Goal: Task Accomplishment & Management: Manage account settings

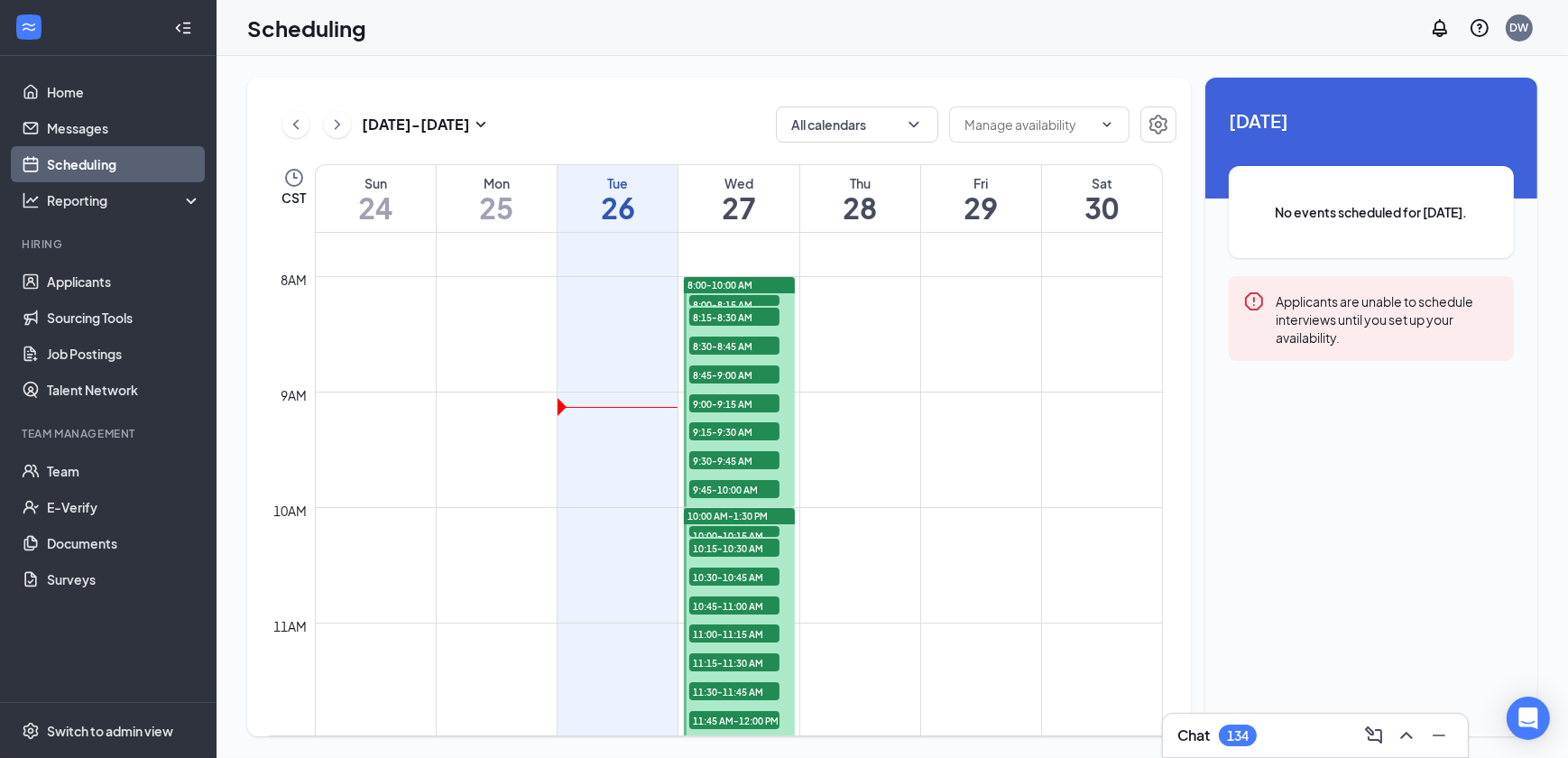
scroll to position [886, 0]
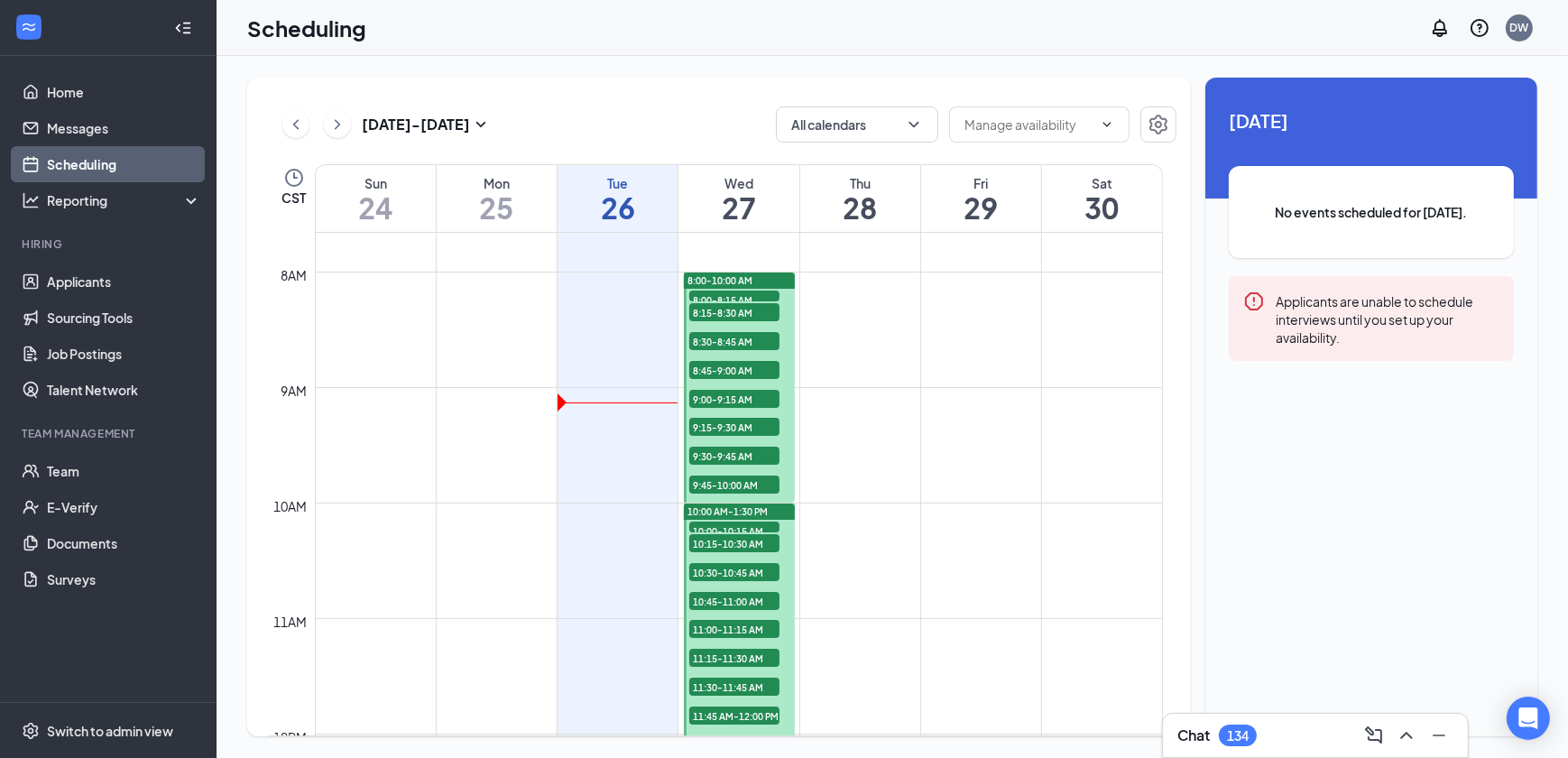
click at [746, 291] on span "8:00-8:15 AM" at bounding box center [734, 299] width 90 height 18
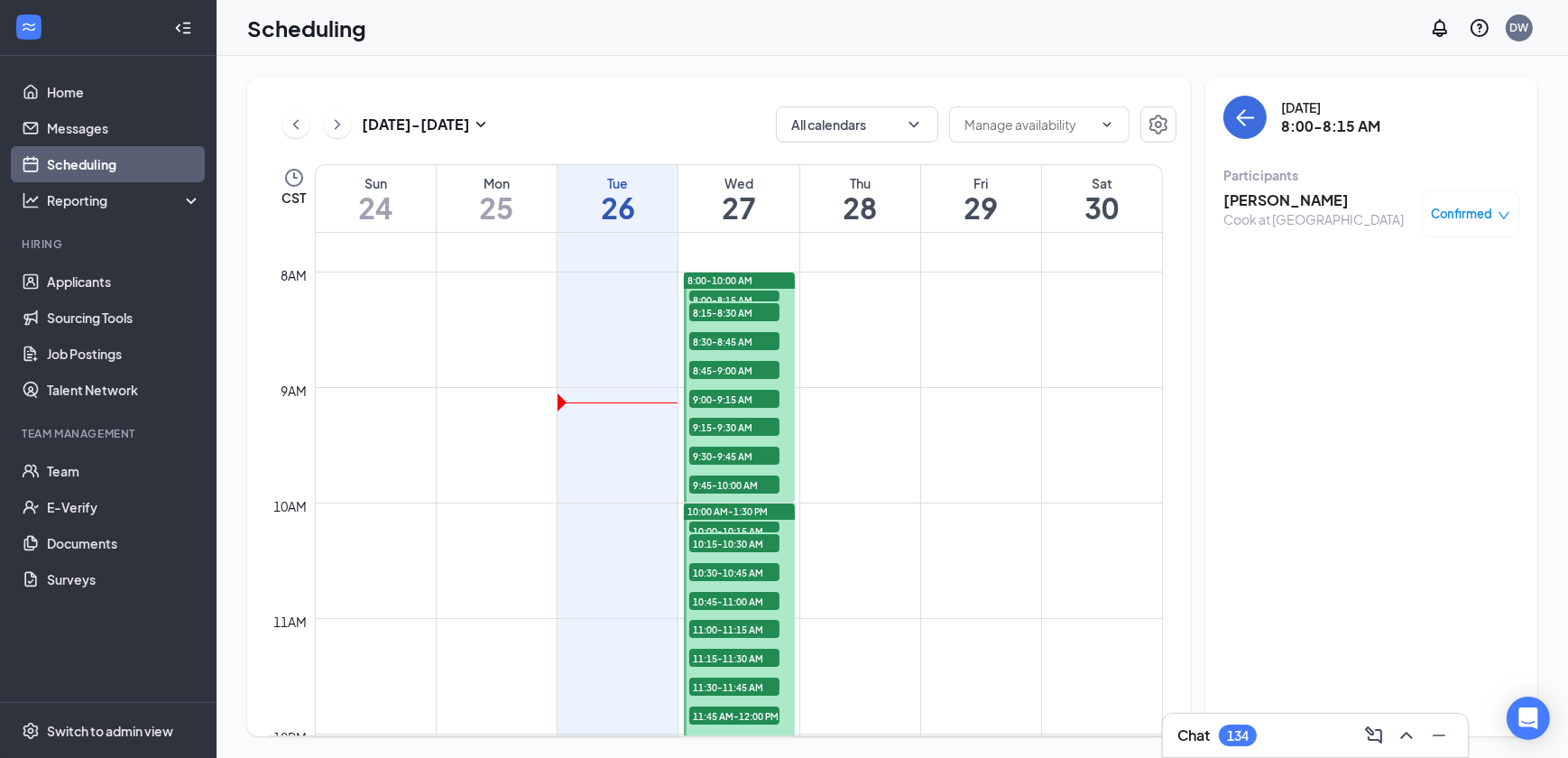
click at [751, 306] on span "8:15-8:30 AM" at bounding box center [734, 312] width 90 height 18
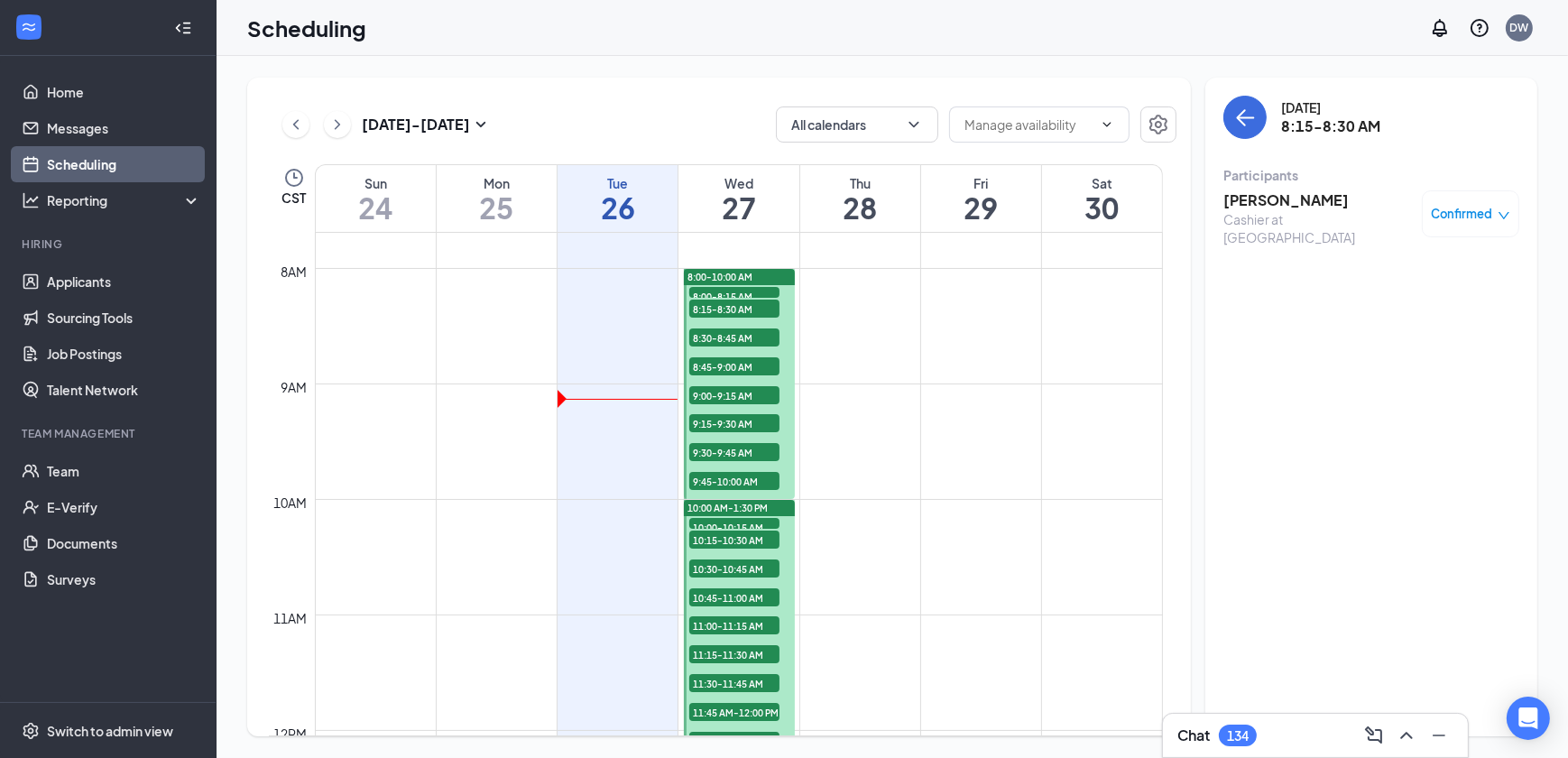
scroll to position [886, 0]
click at [743, 366] on span "8:45-9:00 AM" at bounding box center [734, 370] width 90 height 18
click at [737, 390] on span "9:00-9:15 AM" at bounding box center [734, 399] width 90 height 18
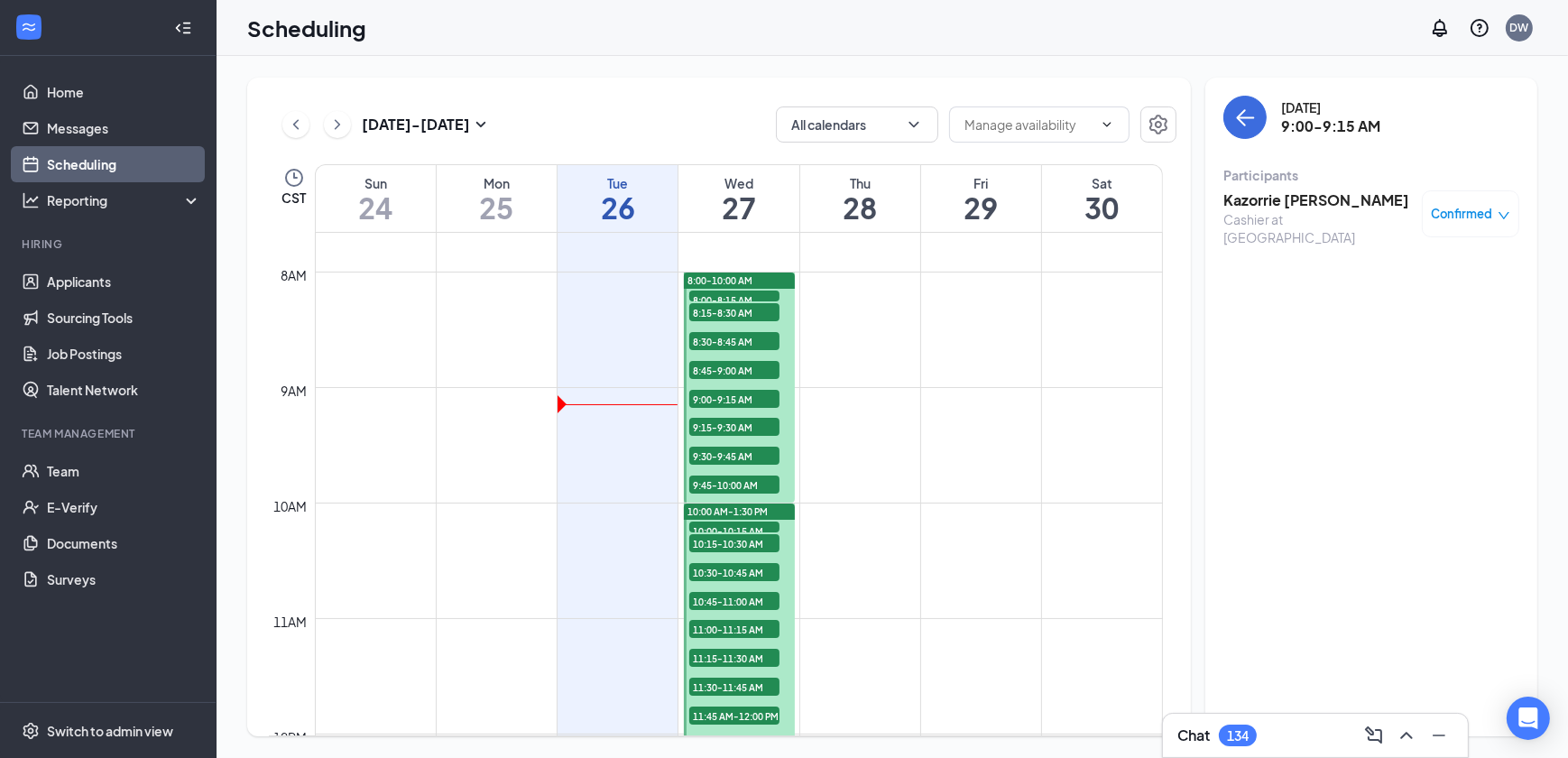
click at [737, 426] on span "9:15-9:30 AM" at bounding box center [734, 426] width 90 height 18
click at [734, 452] on span "9:30-9:45 AM" at bounding box center [734, 455] width 90 height 18
click at [731, 479] on span "9:45-10:00 AM" at bounding box center [734, 484] width 90 height 18
click at [745, 522] on span "10:00-10:15 AM" at bounding box center [734, 530] width 90 height 18
click at [745, 539] on span "10:15-10:30 AM" at bounding box center [734, 543] width 90 height 18
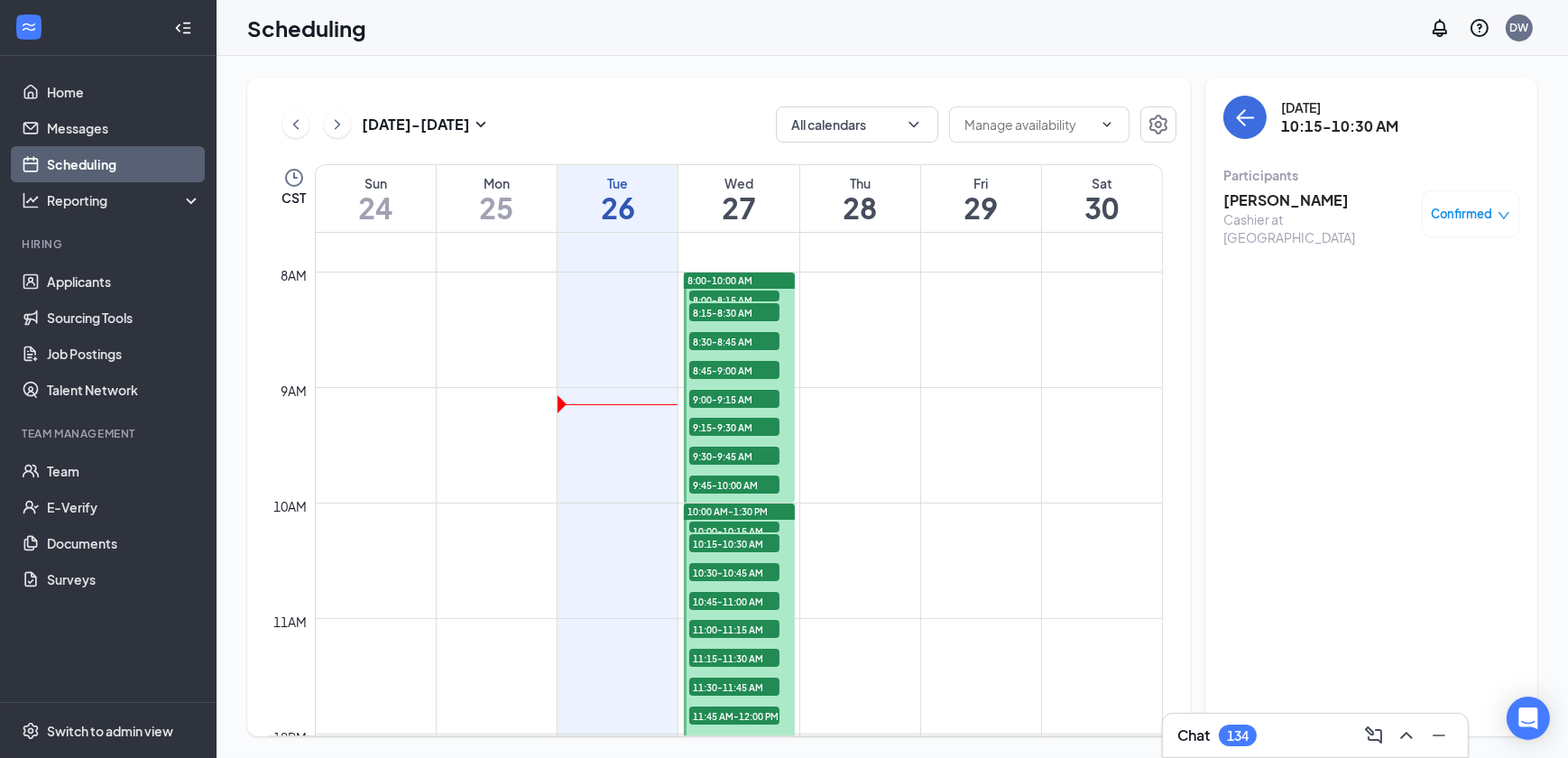
click at [737, 568] on span "10:30-10:45 AM" at bounding box center [734, 572] width 90 height 18
click at [730, 597] on span "10:45-11:00 AM" at bounding box center [734, 601] width 90 height 18
click at [733, 618] on div "11:00-11:15 AM 1" at bounding box center [734, 629] width 94 height 21
click at [740, 656] on span "11:15-11:30 AM" at bounding box center [734, 657] width 90 height 18
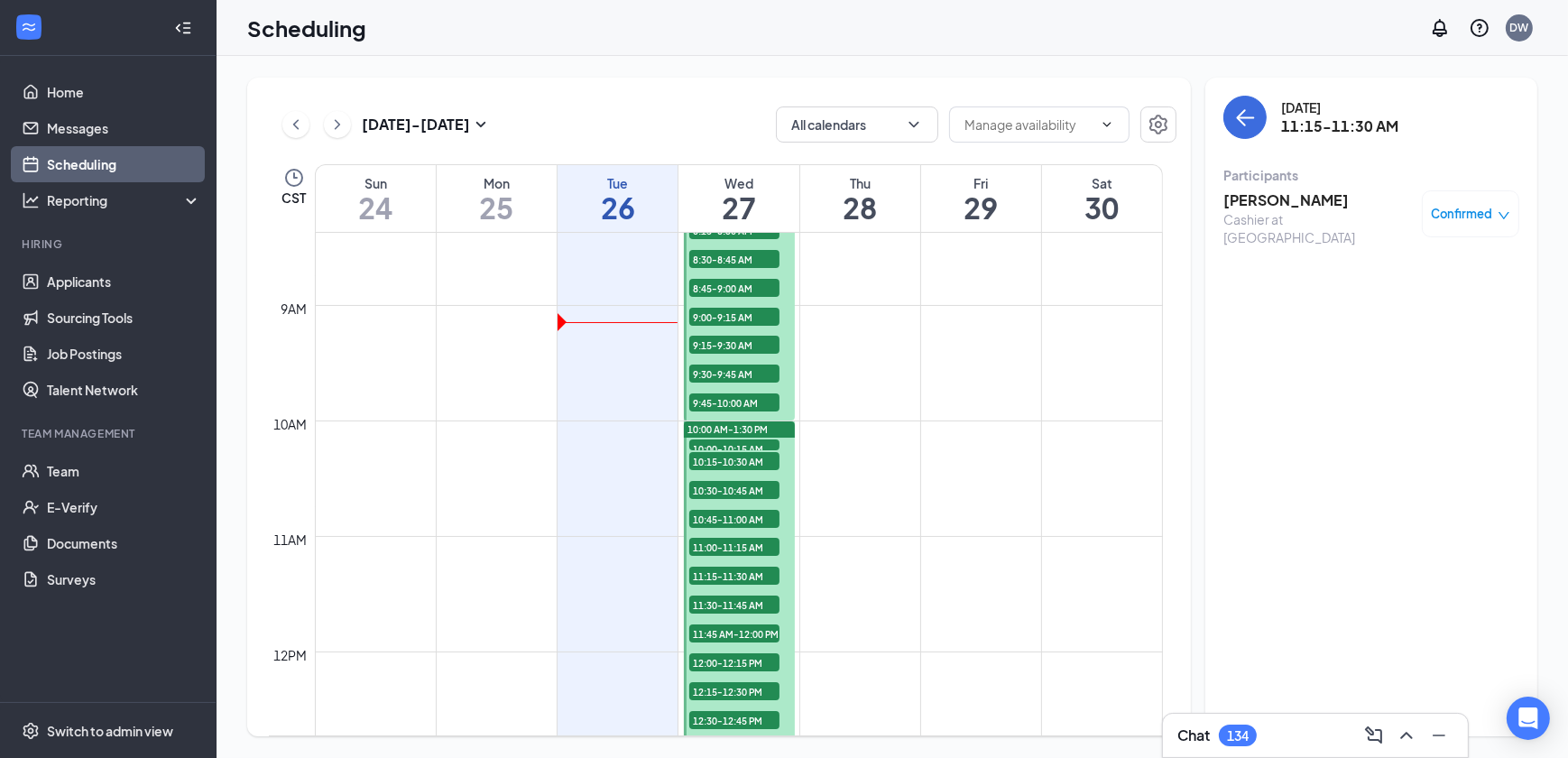
click at [750, 601] on span "11:30-11:45 AM" at bounding box center [734, 604] width 90 height 18
click at [740, 620] on div at bounding box center [739, 623] width 111 height 402
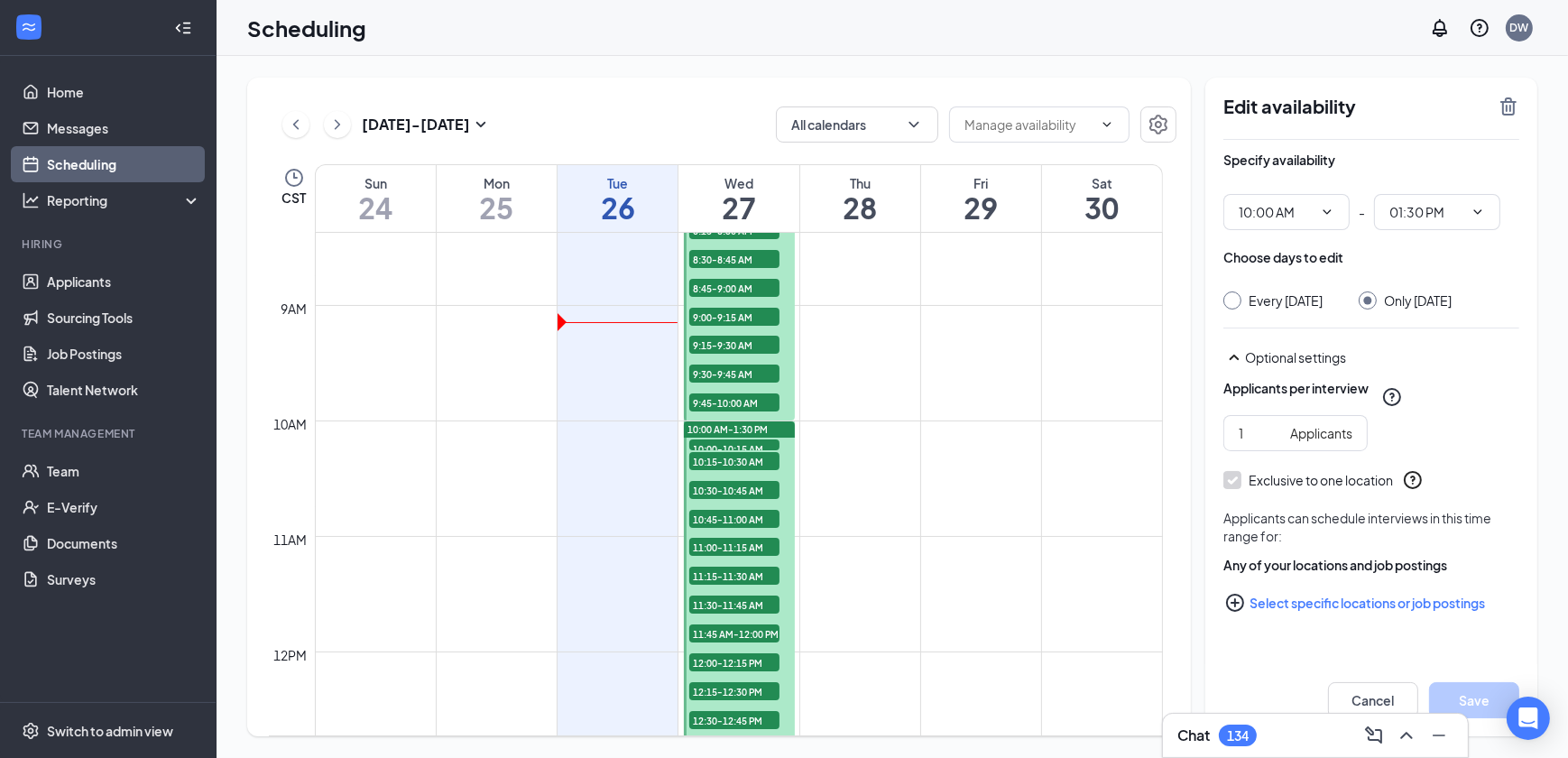
click at [739, 623] on div "11:45 AM-12:00 PM 1" at bounding box center [734, 633] width 94 height 21
